Goal: Transaction & Acquisition: Book appointment/travel/reservation

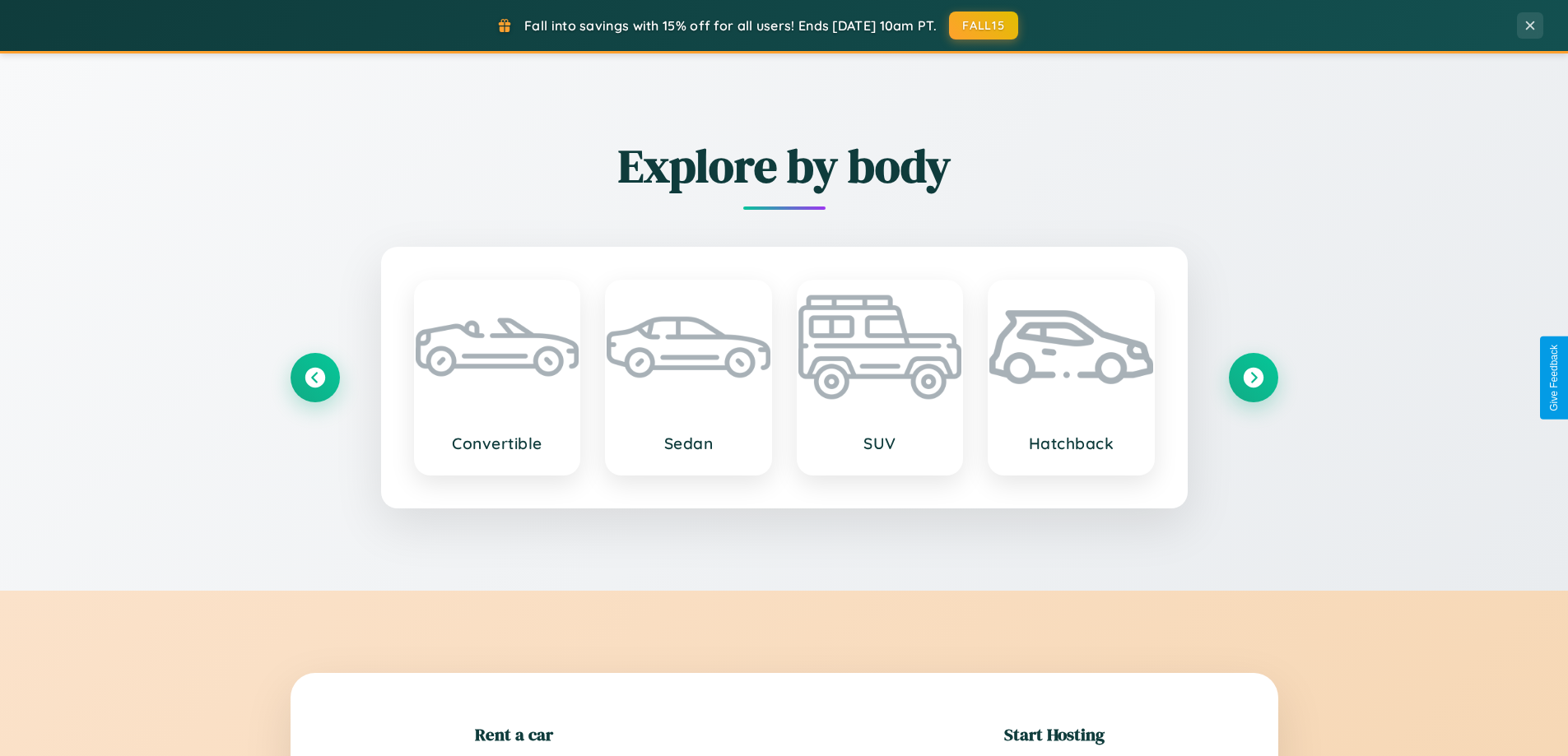
scroll to position [356, 0]
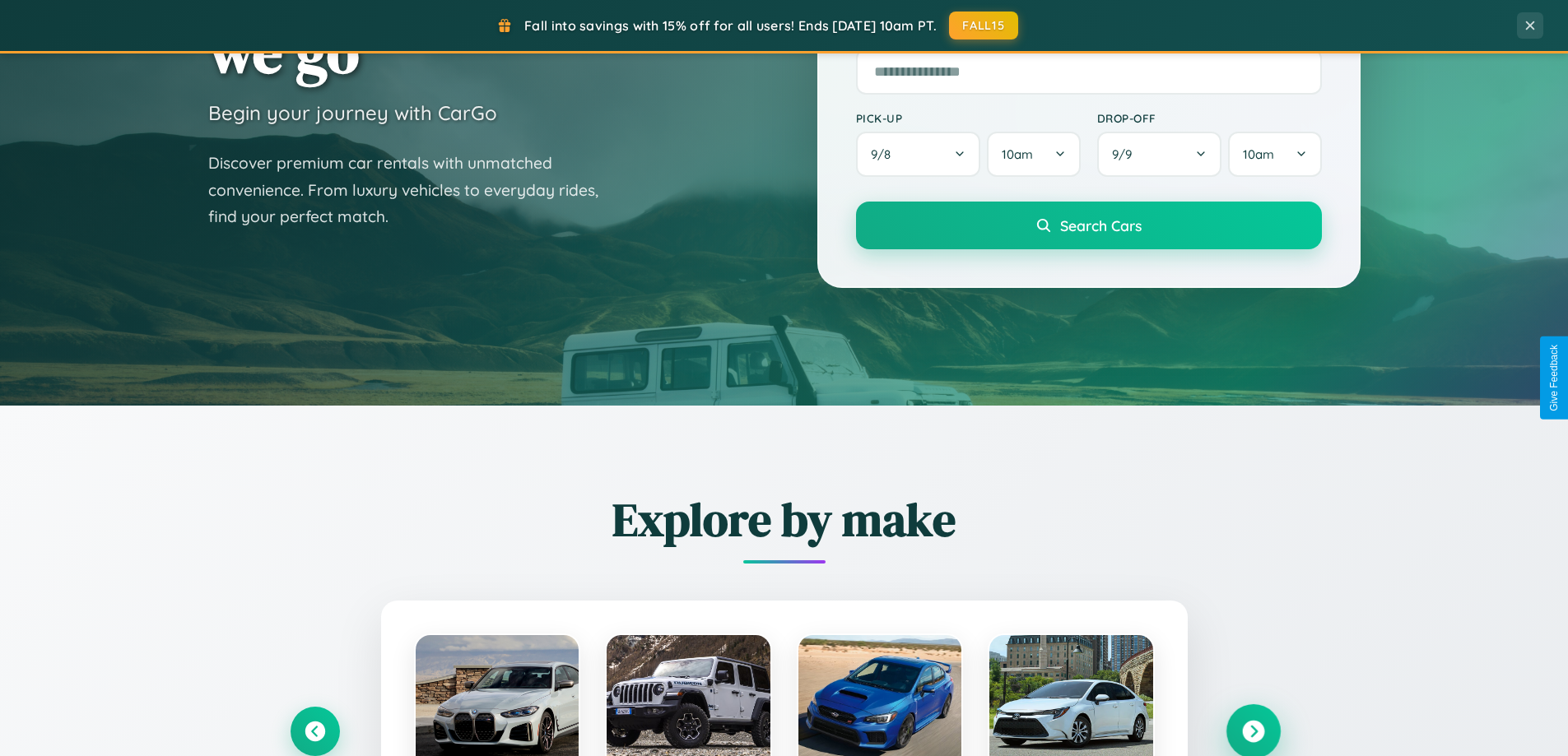
click at [1253, 732] on icon at bounding box center [1253, 732] width 23 height 23
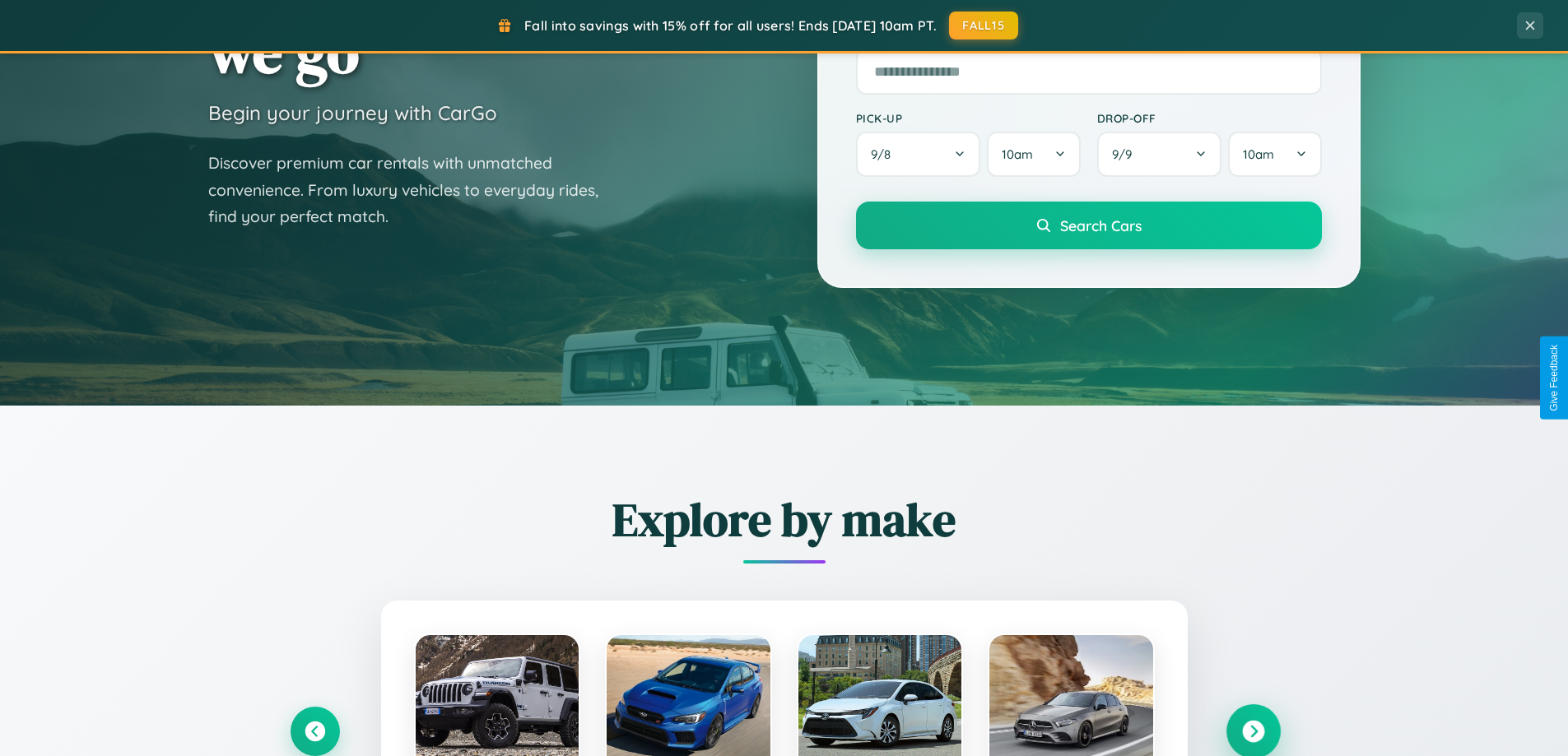
scroll to position [0, 0]
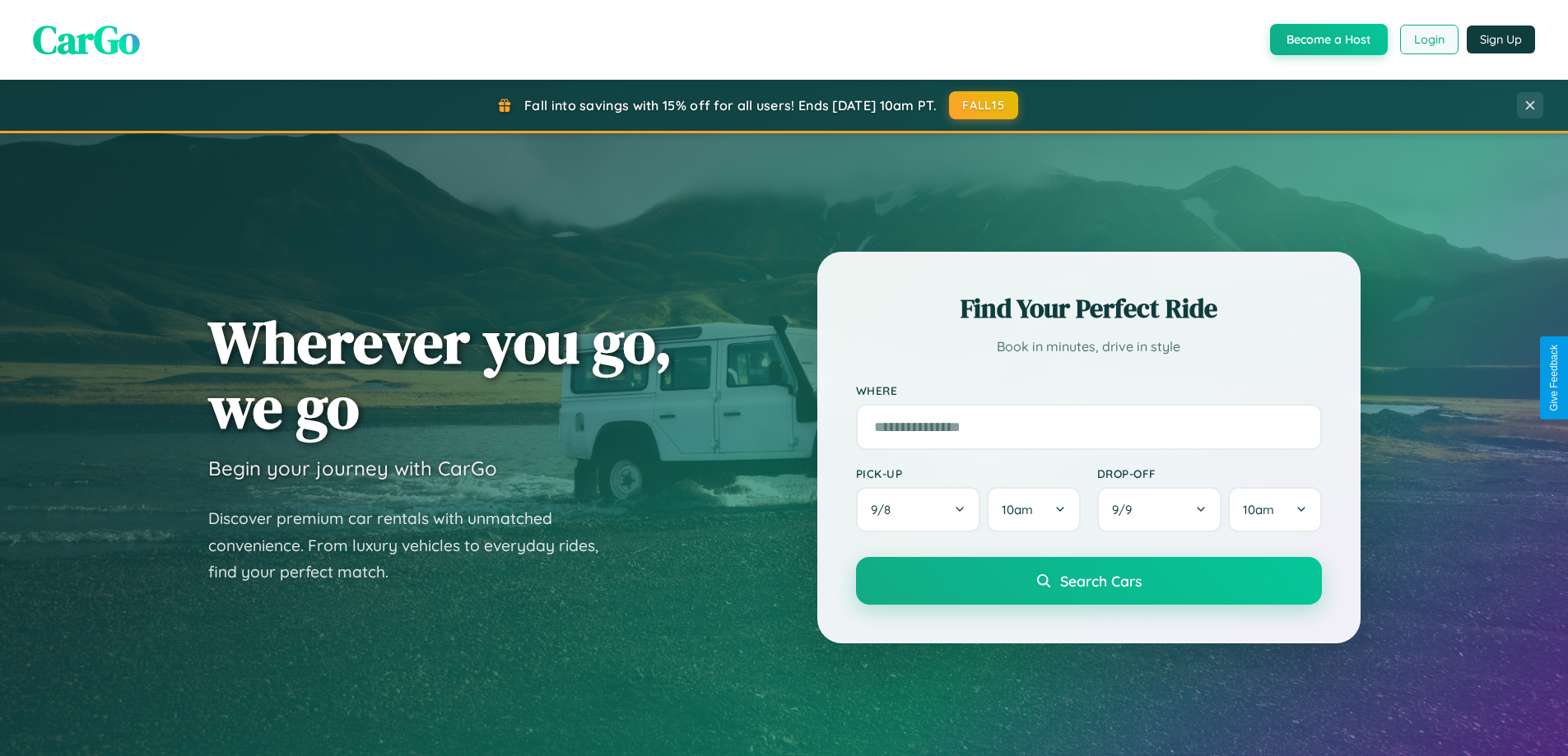
click at [1429, 40] on button "Login" at bounding box center [1430, 39] width 59 height 30
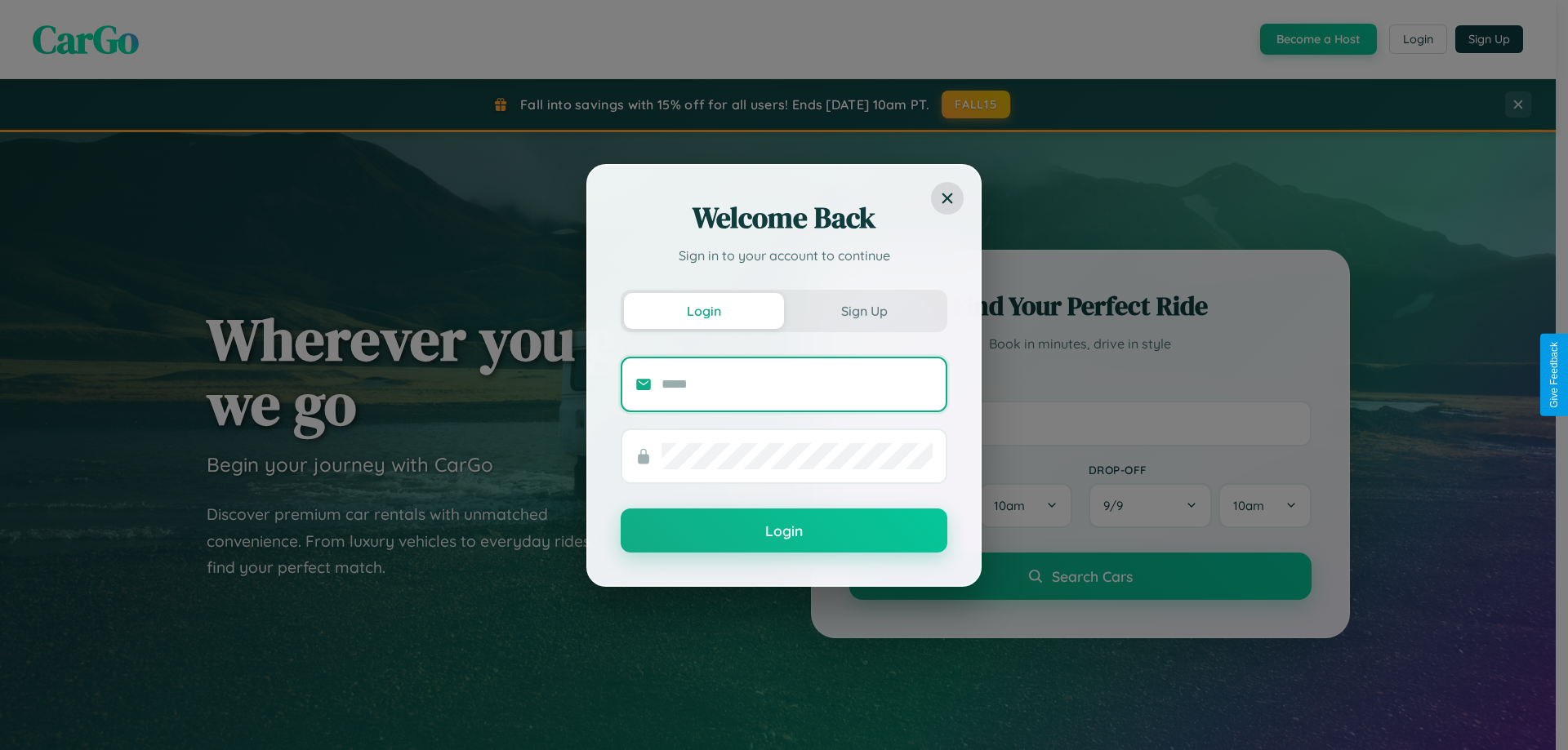
click at [797, 384] on input "text" at bounding box center [797, 384] width 271 height 26
type input "**********"
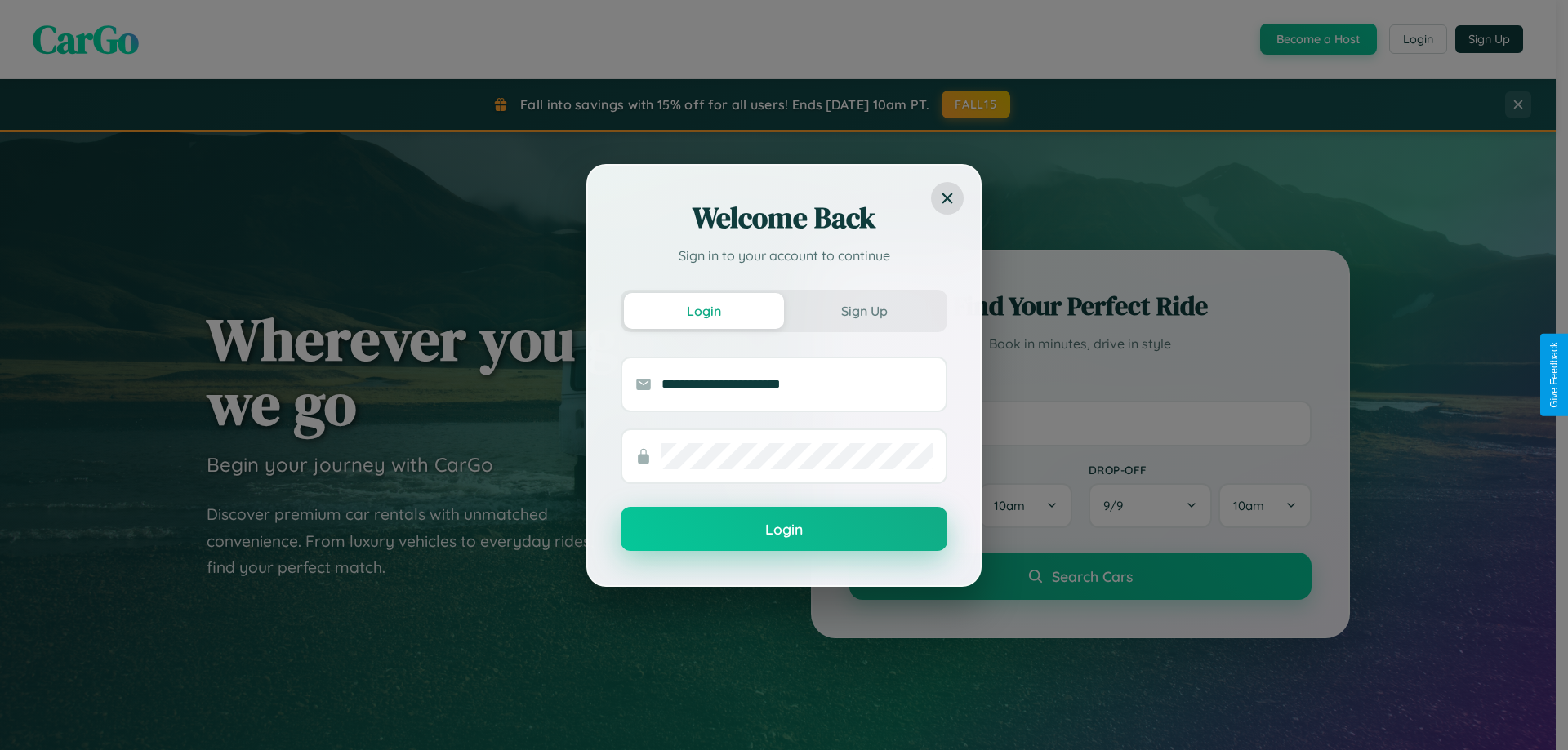
click at [784, 530] on button "Login" at bounding box center [784, 529] width 326 height 44
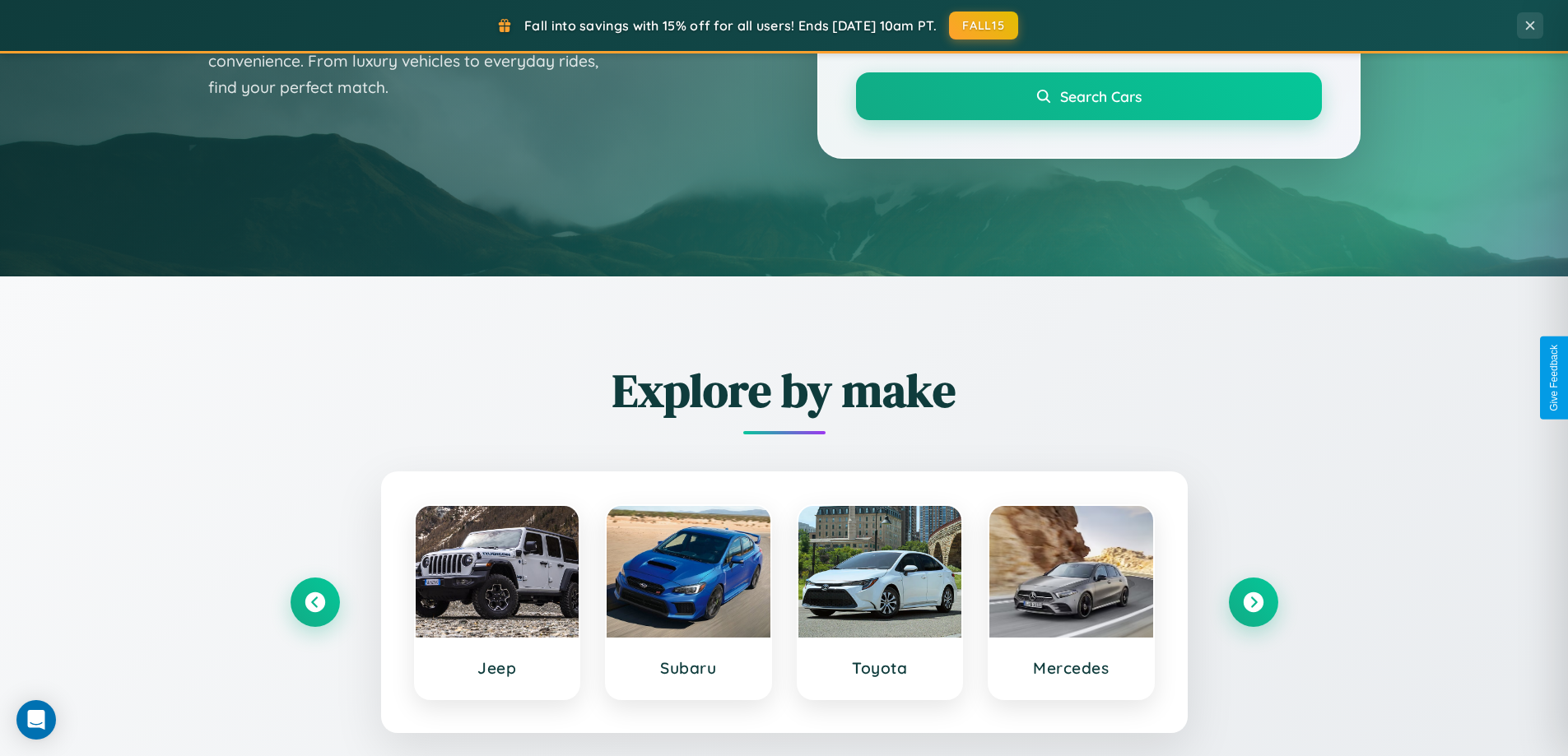
scroll to position [1133, 0]
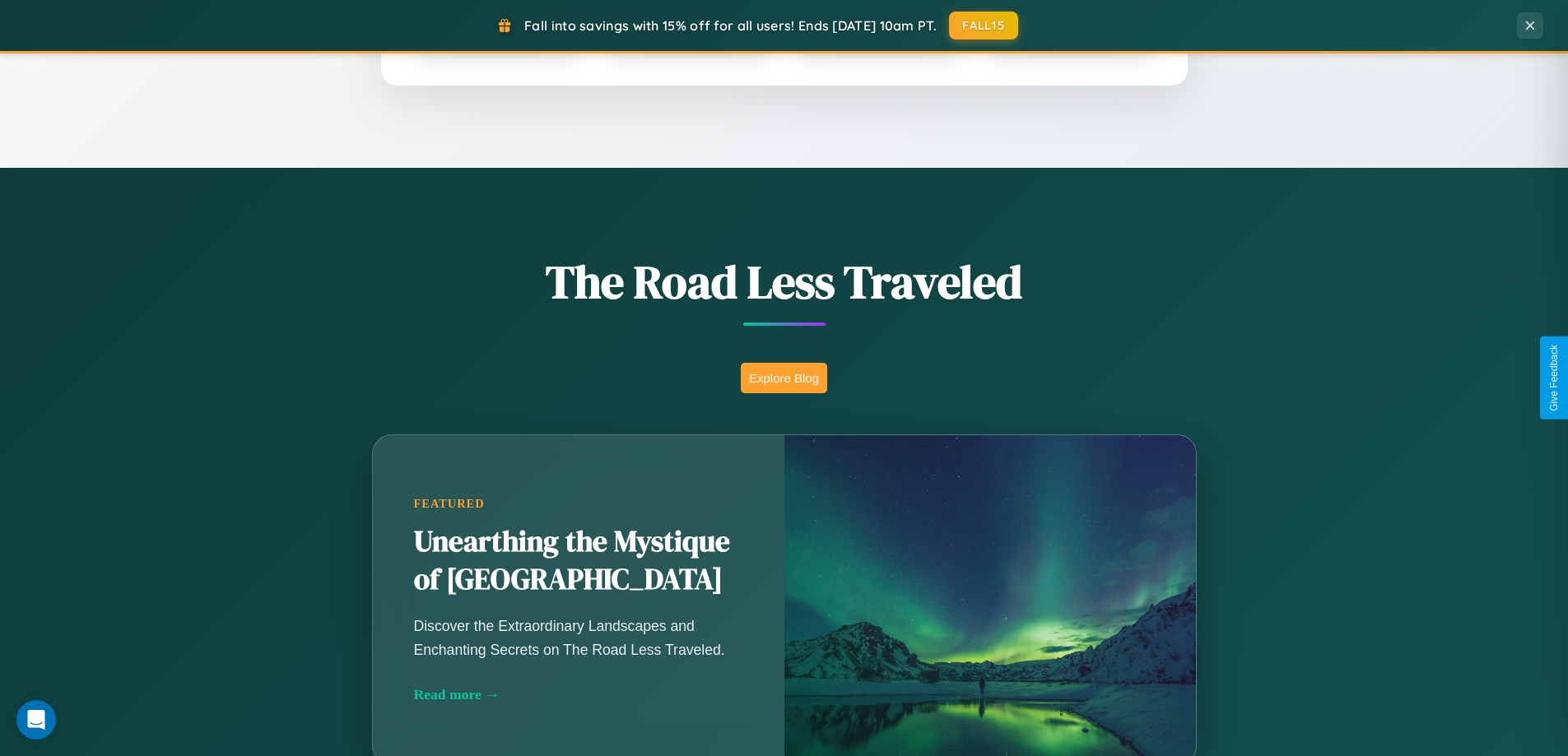
click at [784, 378] on button "Explore Blog" at bounding box center [784, 378] width 87 height 31
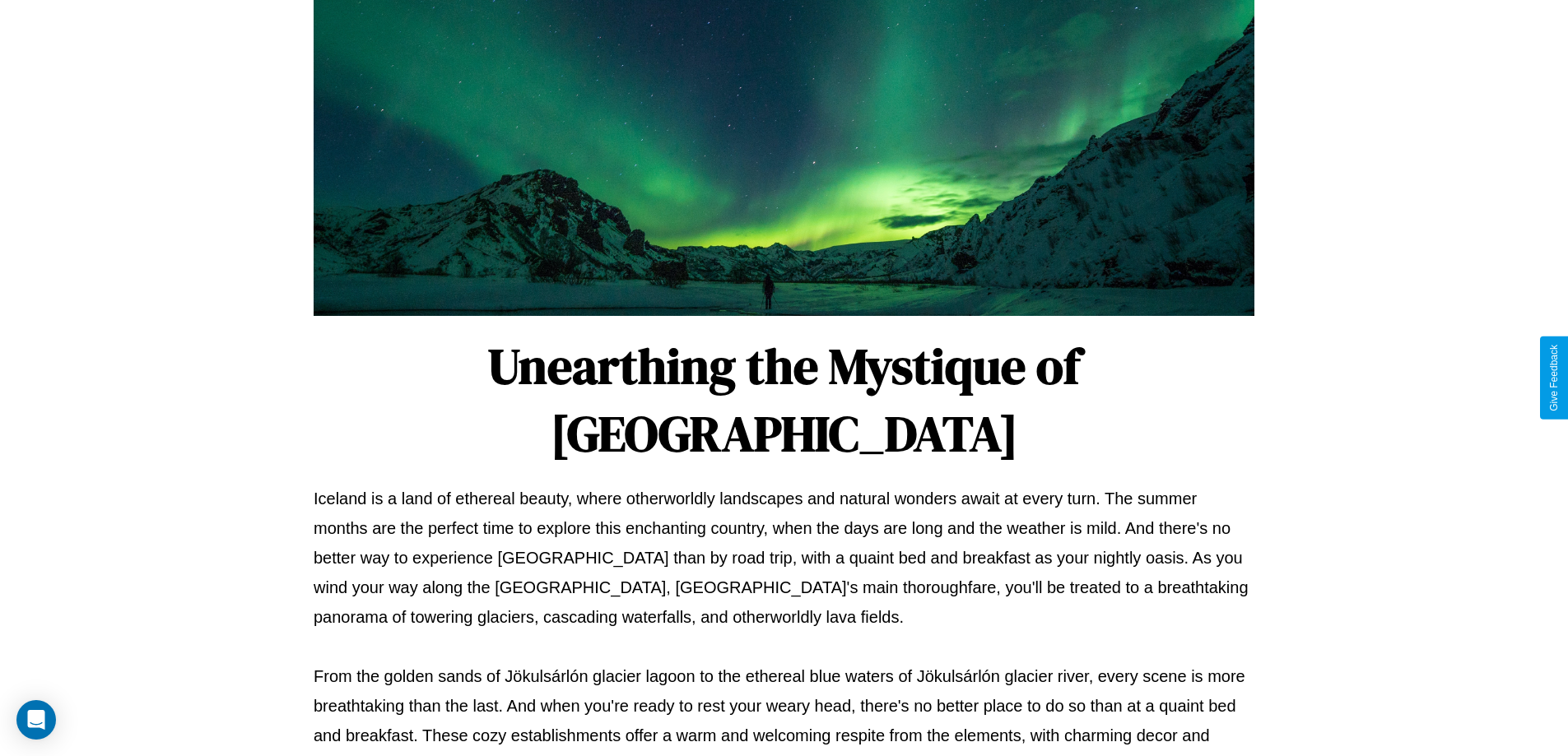
scroll to position [532, 0]
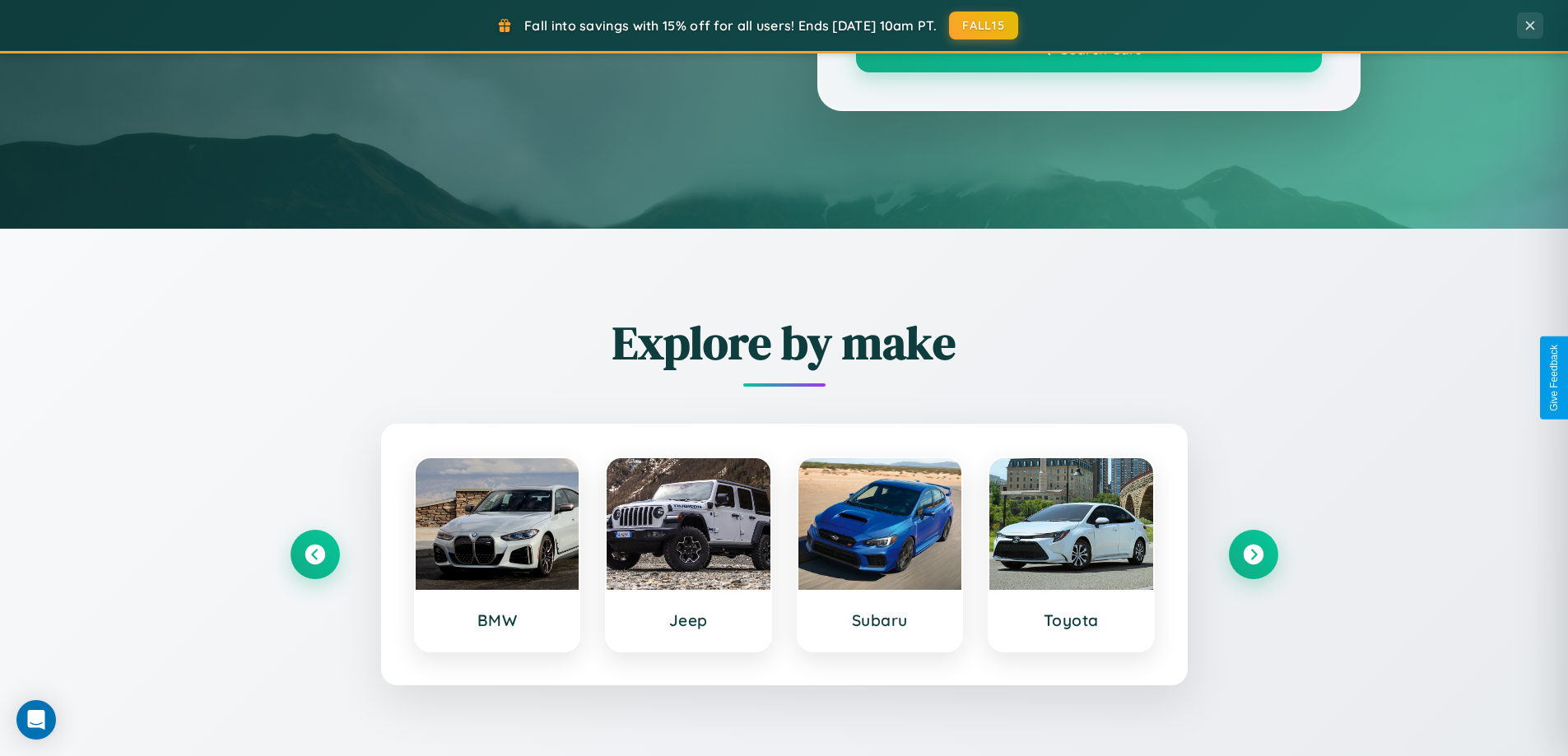
scroll to position [1133, 0]
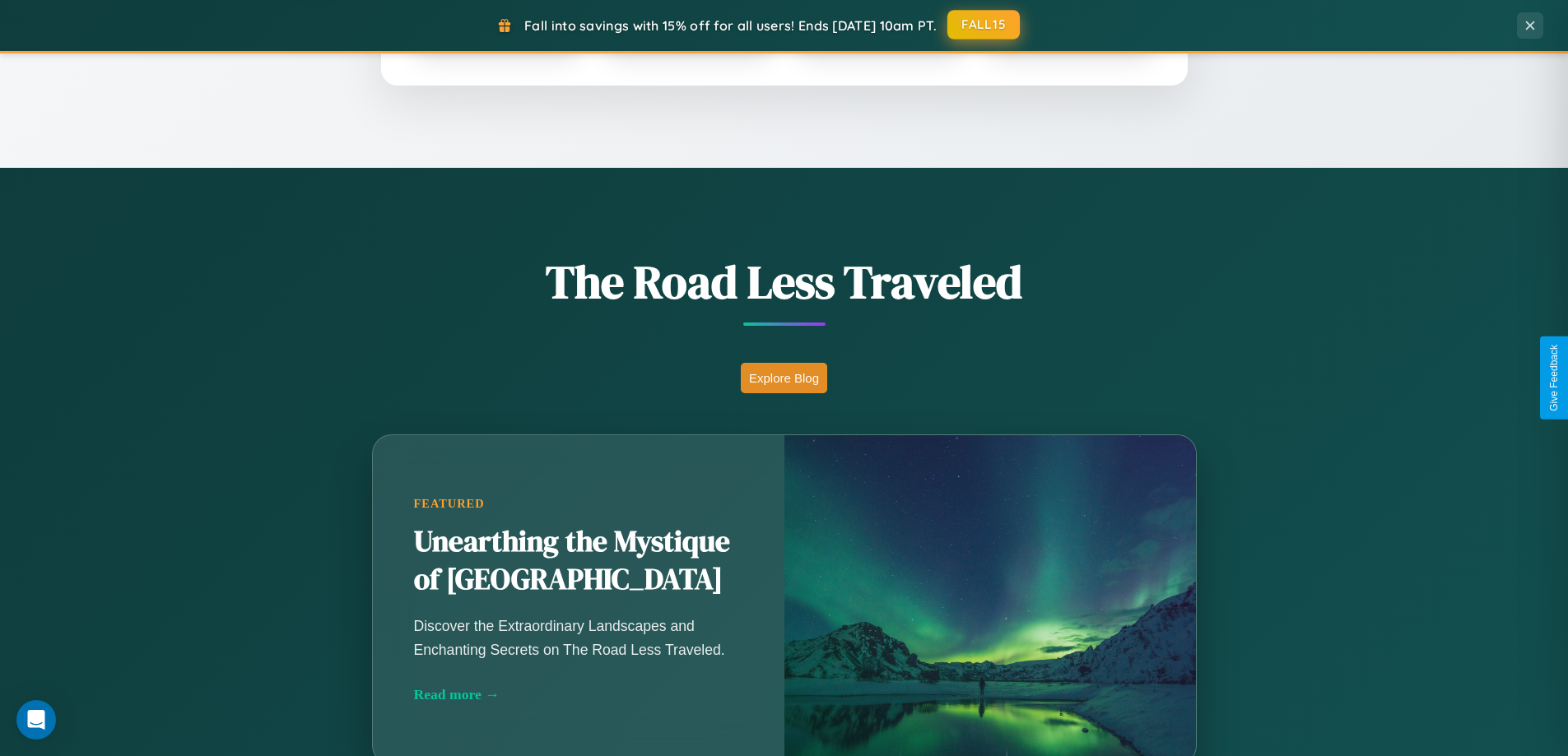
click at [985, 24] on button "FALL15" at bounding box center [984, 24] width 72 height 30
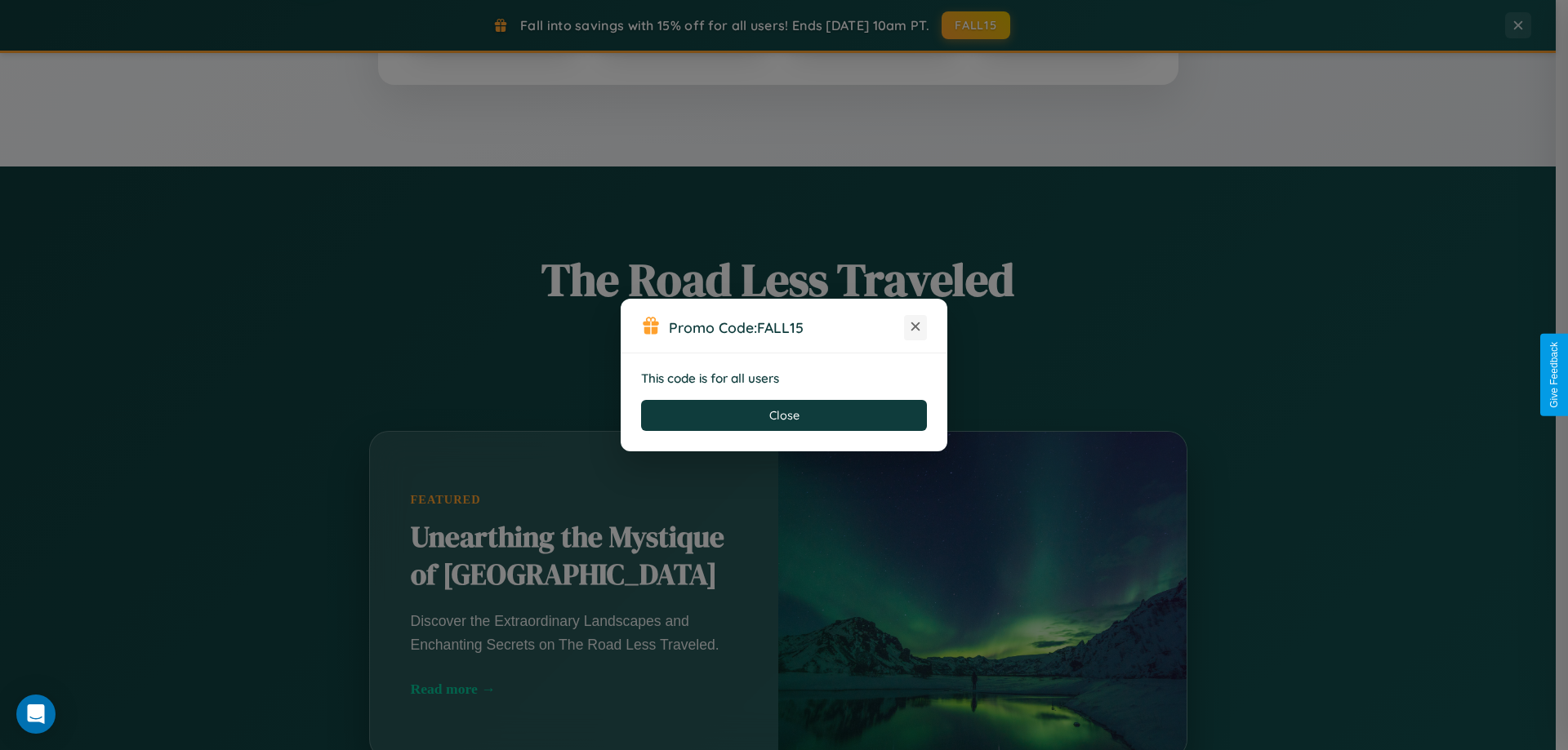
click at [915, 327] on icon at bounding box center [915, 326] width 16 height 16
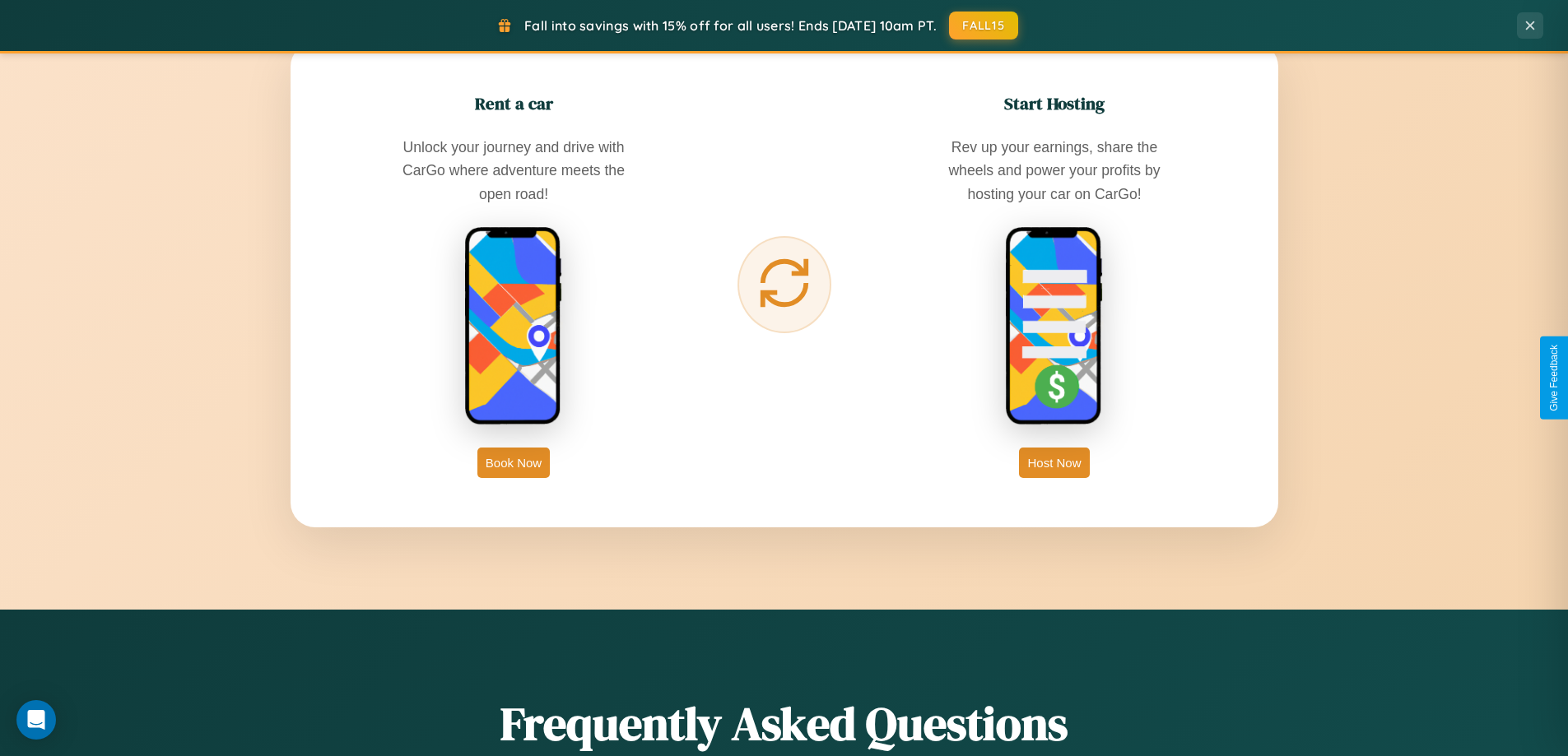
scroll to position [2644, 0]
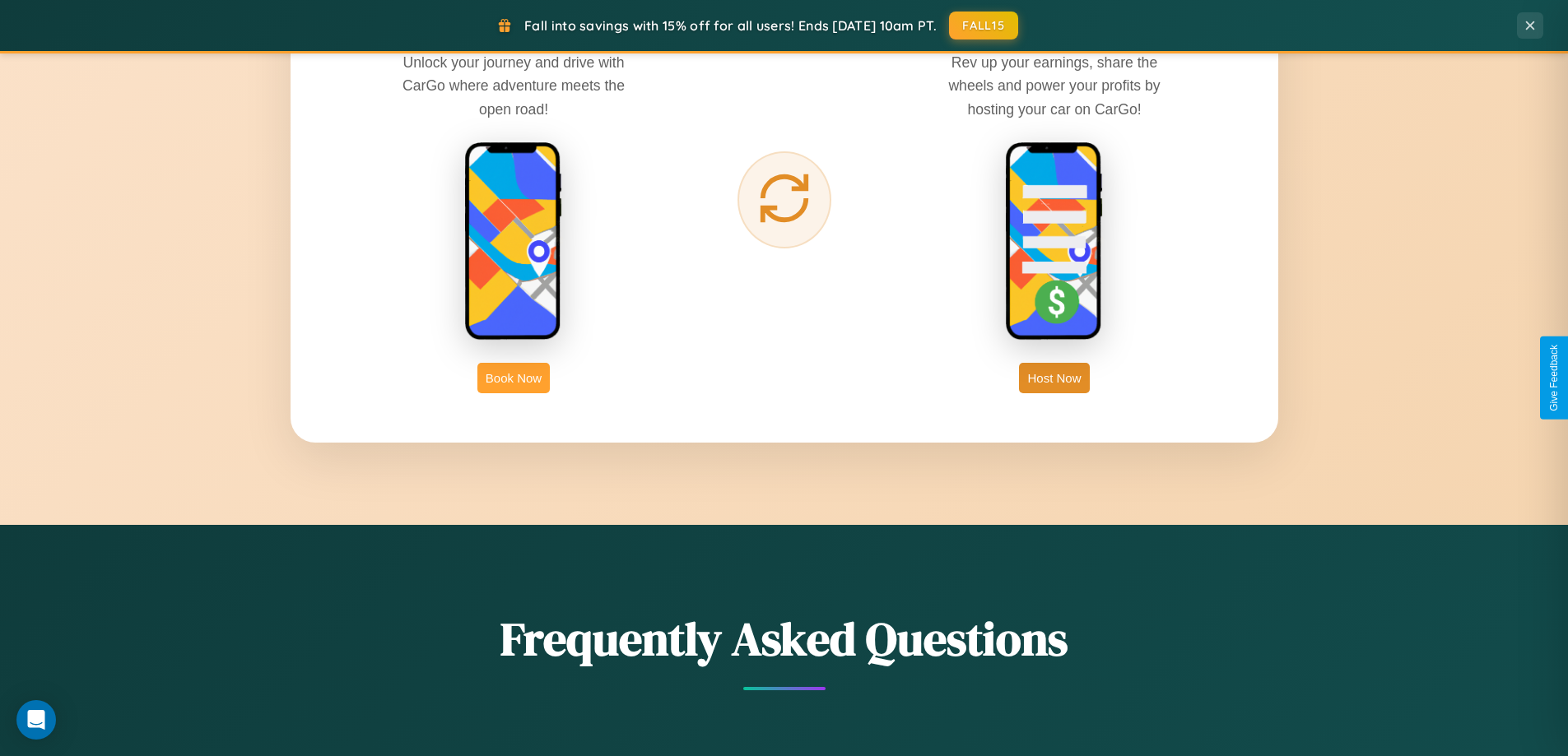
click at [513, 378] on button "Book Now" at bounding box center [513, 378] width 72 height 31
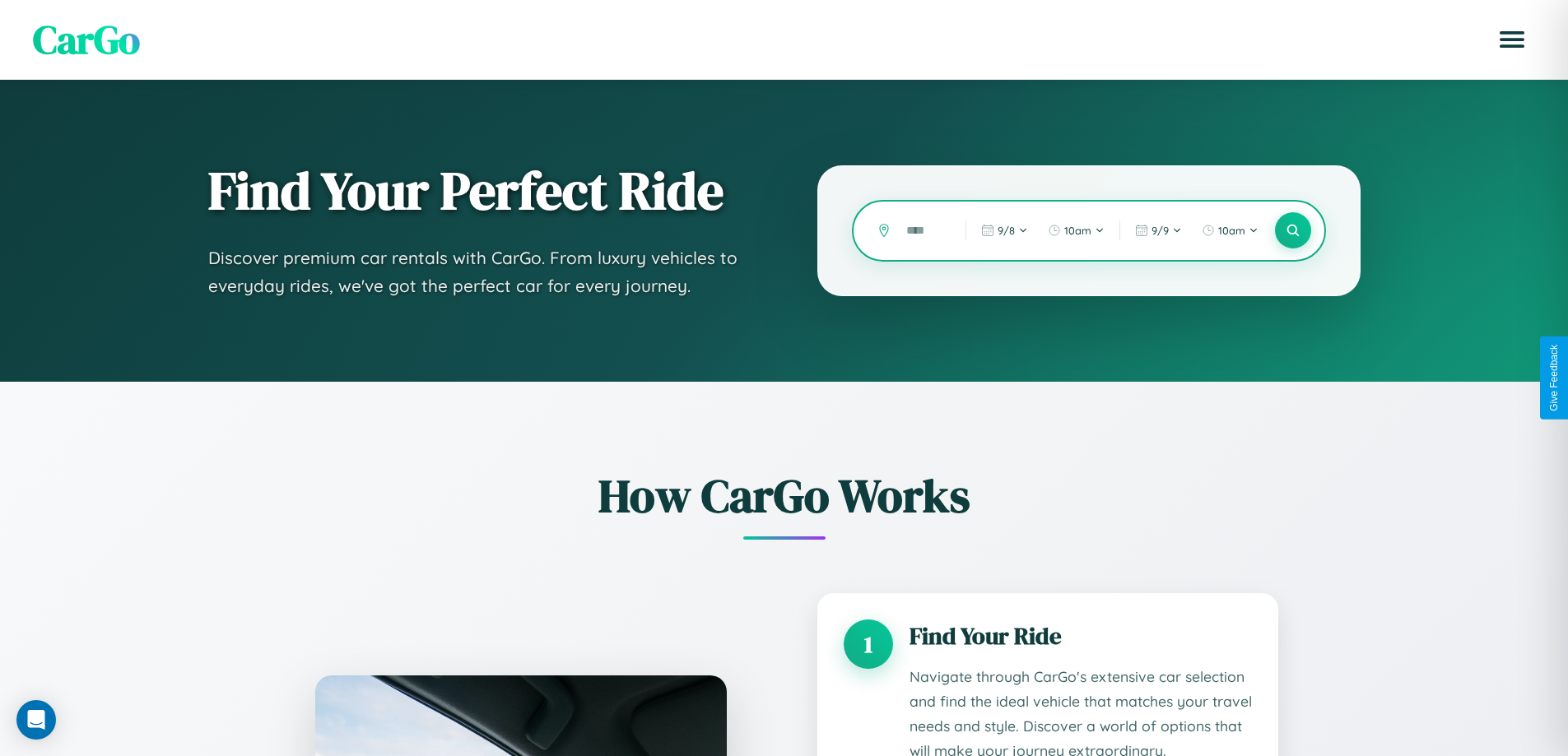
click at [924, 230] on input "text" at bounding box center [924, 231] width 51 height 29
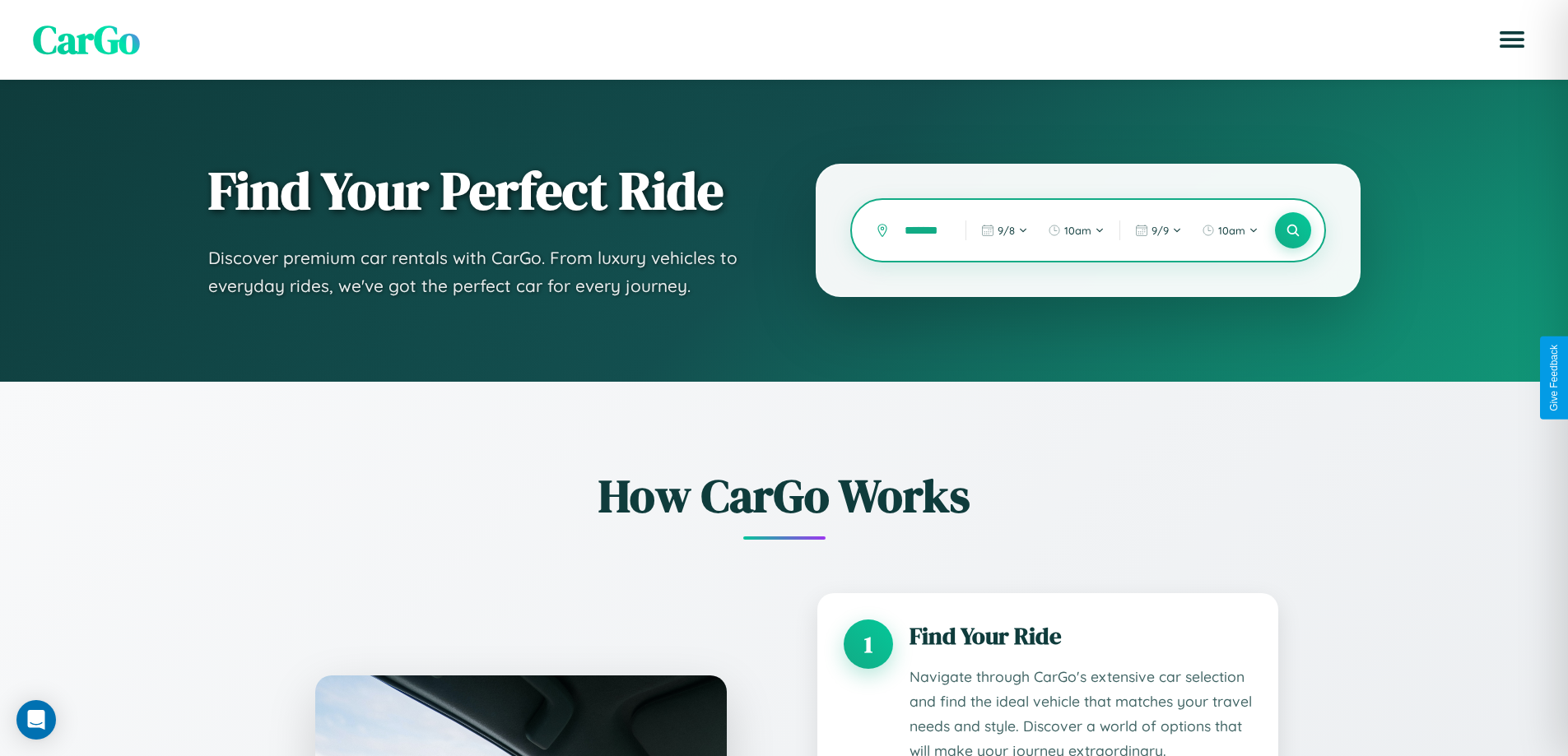
type input "********"
